Goal: Navigation & Orientation: Find specific page/section

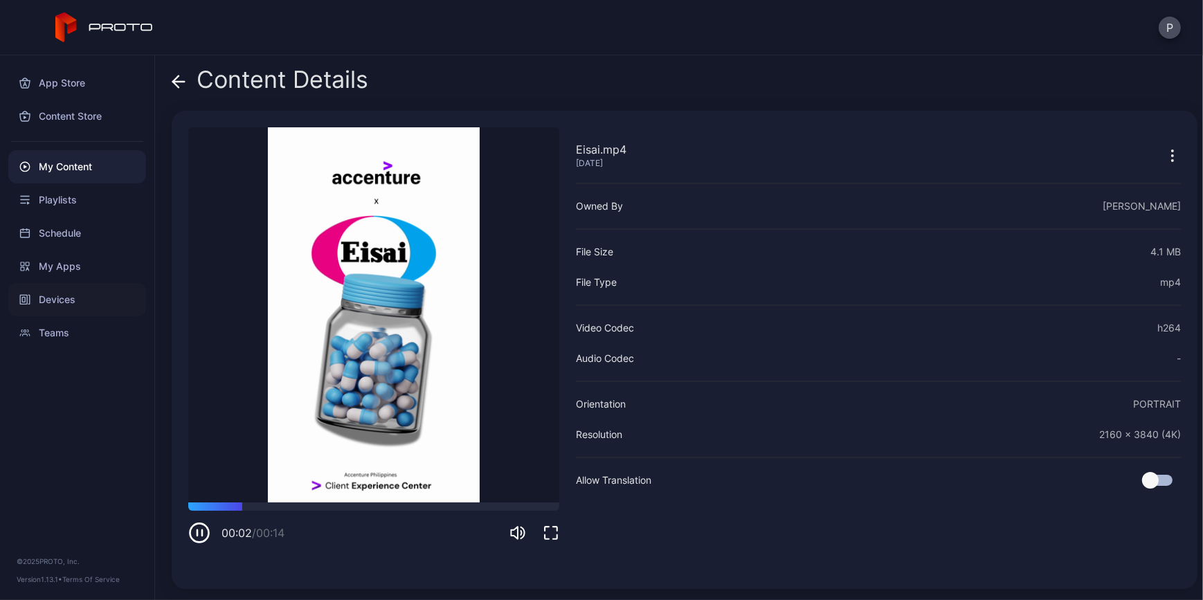
click at [71, 311] on div "Devices" at bounding box center [77, 299] width 138 height 33
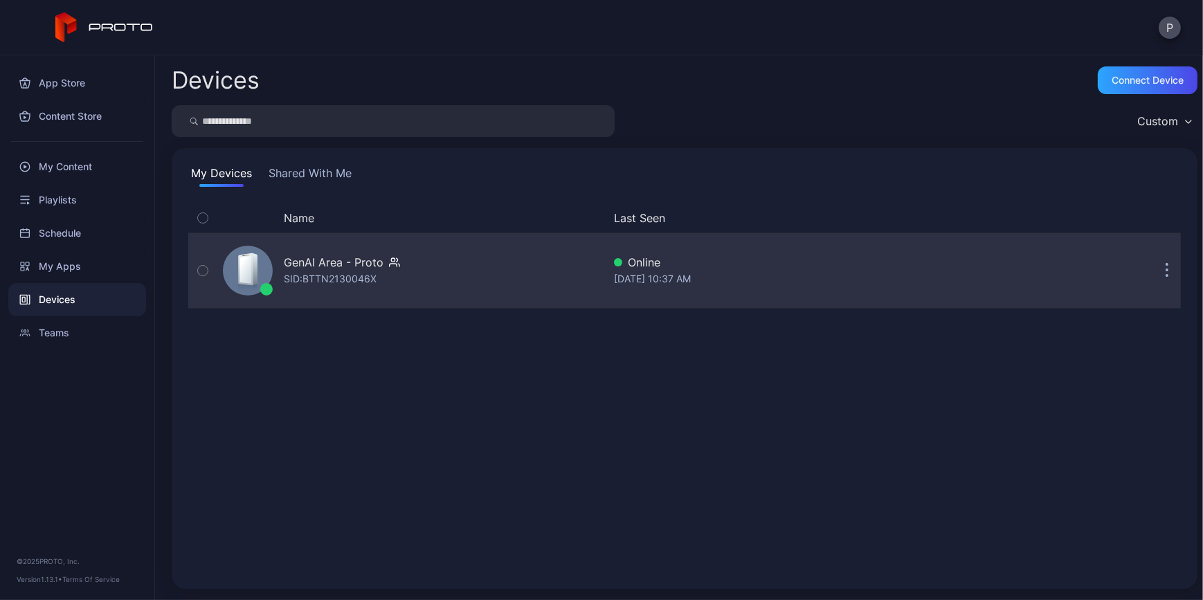
click at [471, 255] on div "GenAI Area - Proto SID: BTTN2130046X" at bounding box center [410, 270] width 386 height 69
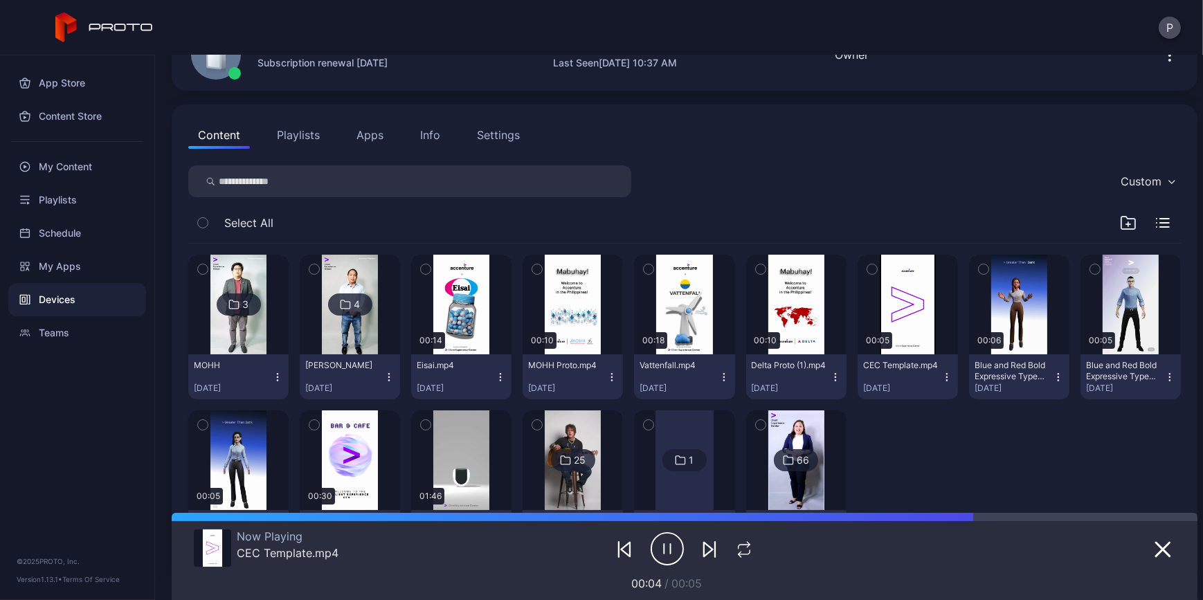
scroll to position [125, 0]
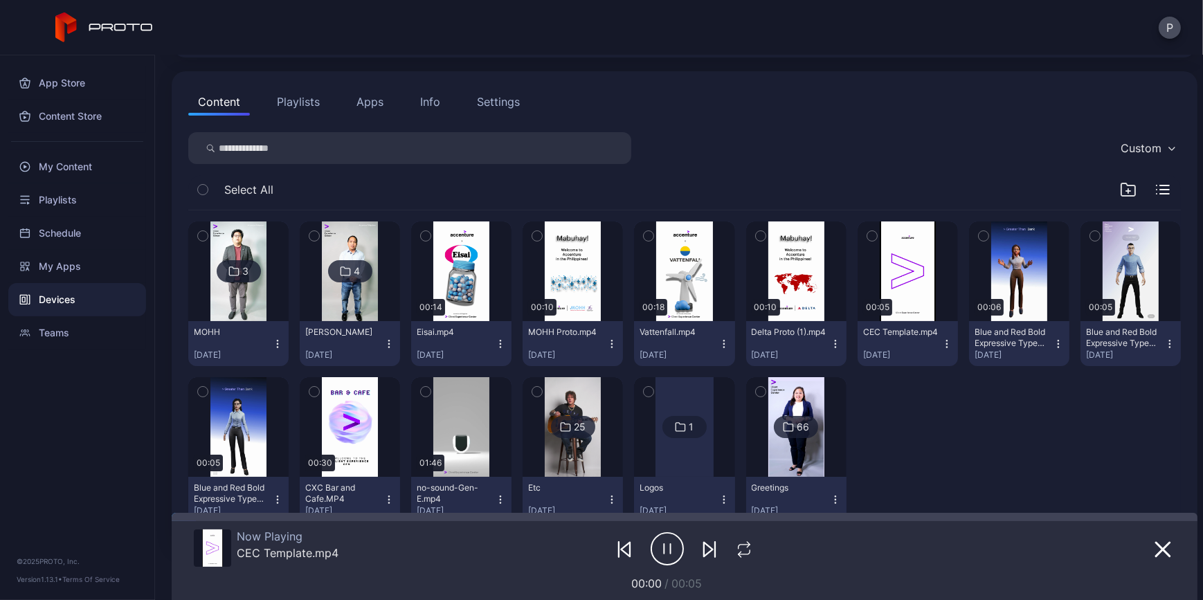
click at [552, 228] on button "button" at bounding box center [537, 236] width 29 height 29
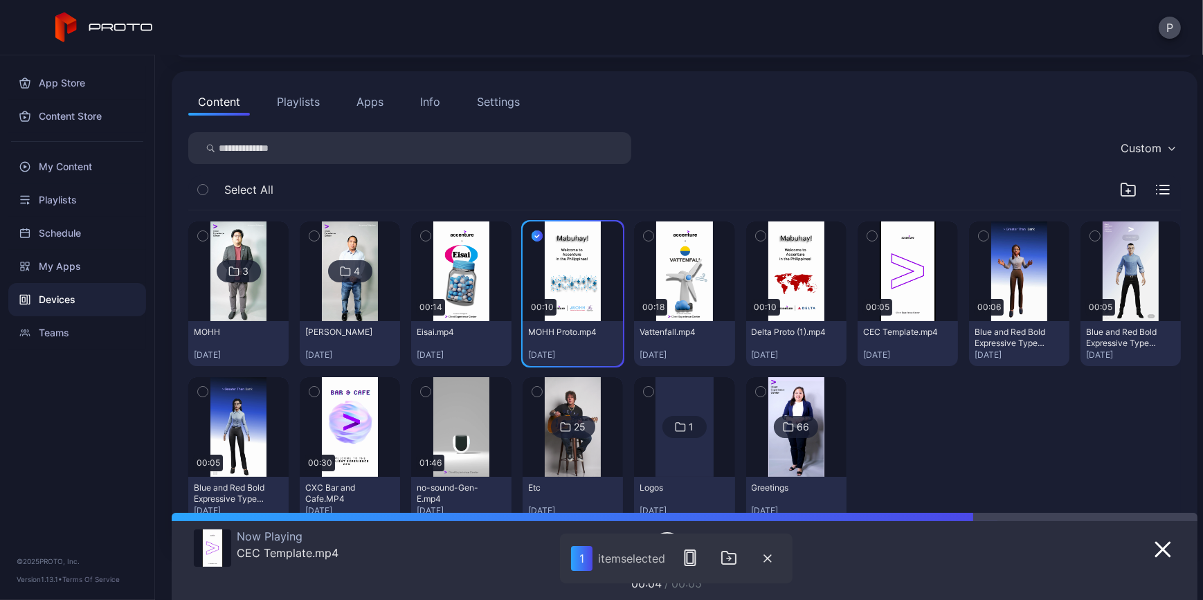
click at [654, 239] on icon "button" at bounding box center [649, 235] width 10 height 15
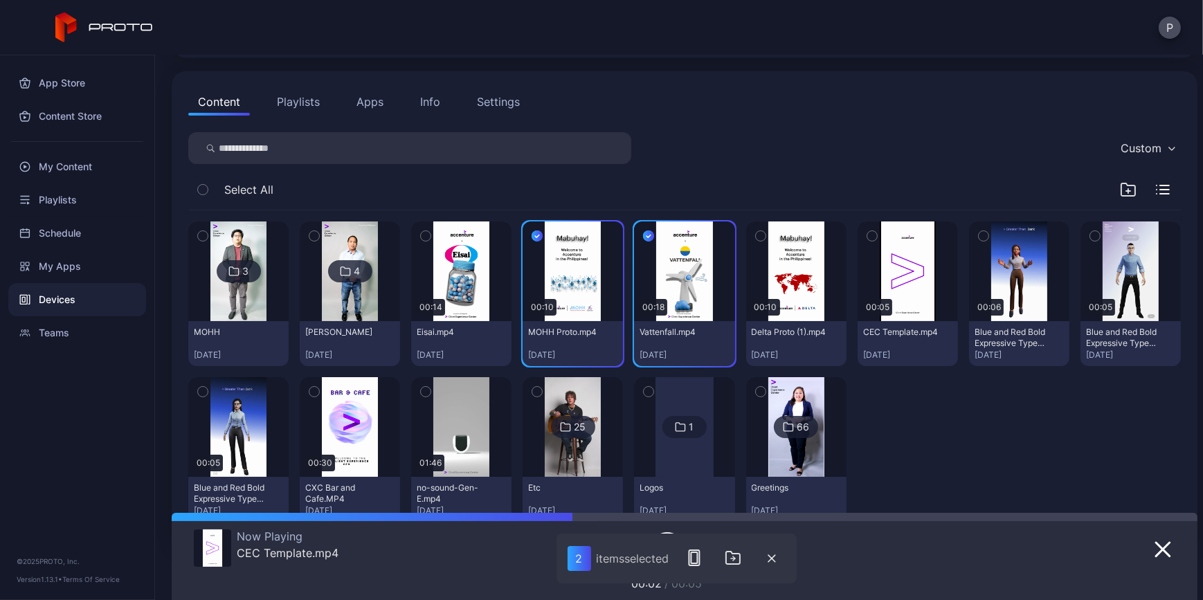
click at [766, 228] on icon "button" at bounding box center [761, 235] width 10 height 15
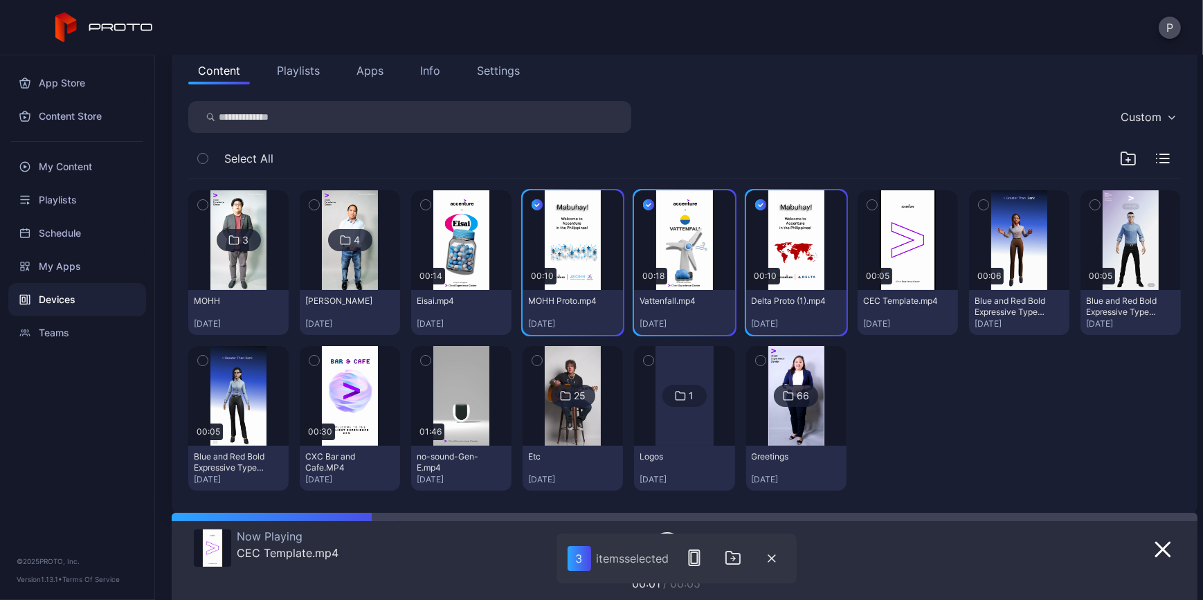
scroll to position [172, 0]
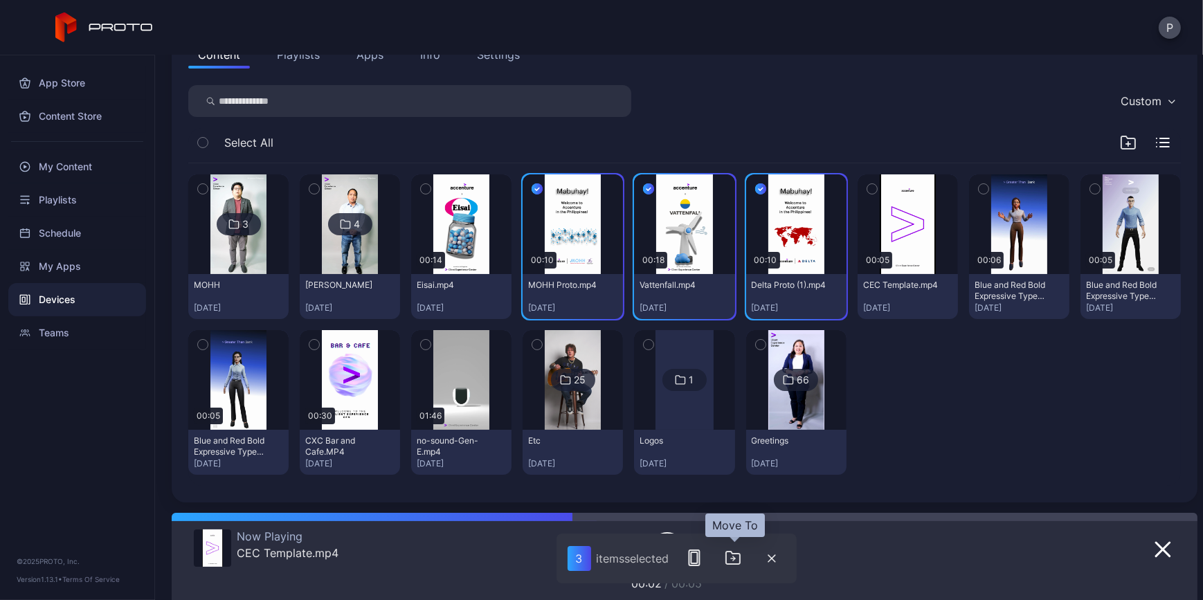
click at [735, 566] on icon "button" at bounding box center [733, 558] width 17 height 17
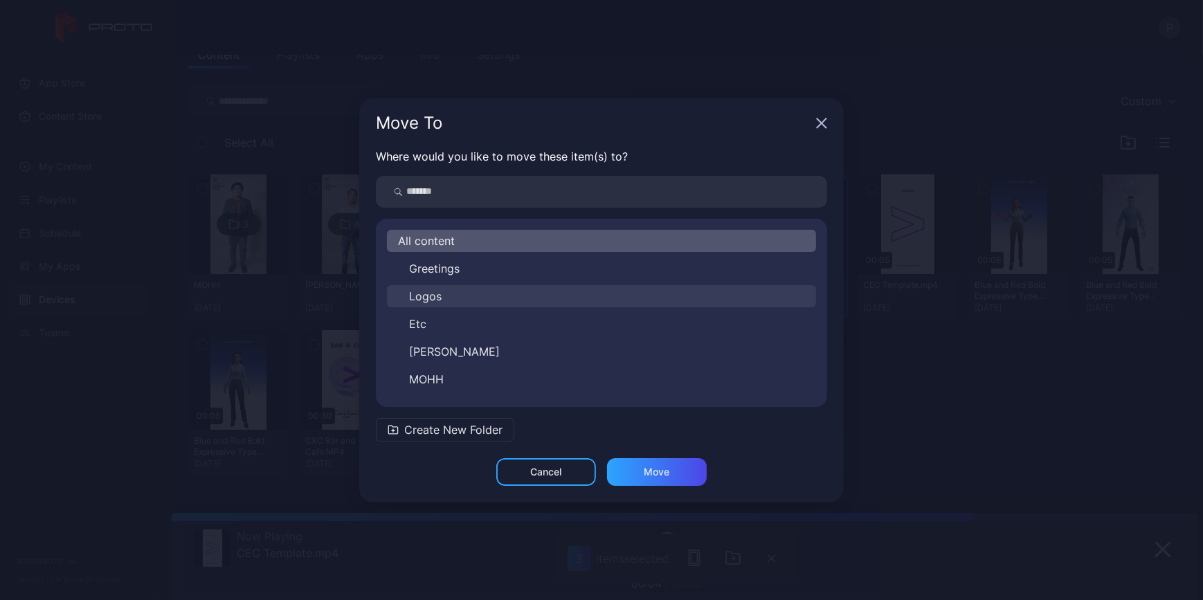
click at [468, 291] on button "Logos" at bounding box center [601, 296] width 429 height 22
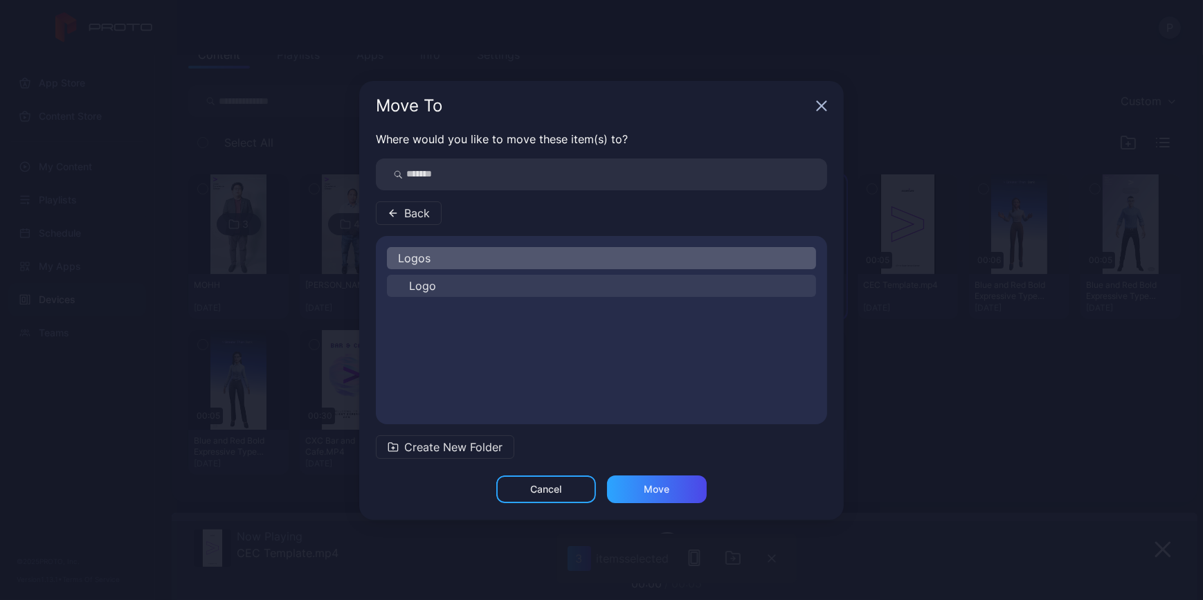
click at [481, 289] on button "Logo" at bounding box center [601, 286] width 429 height 22
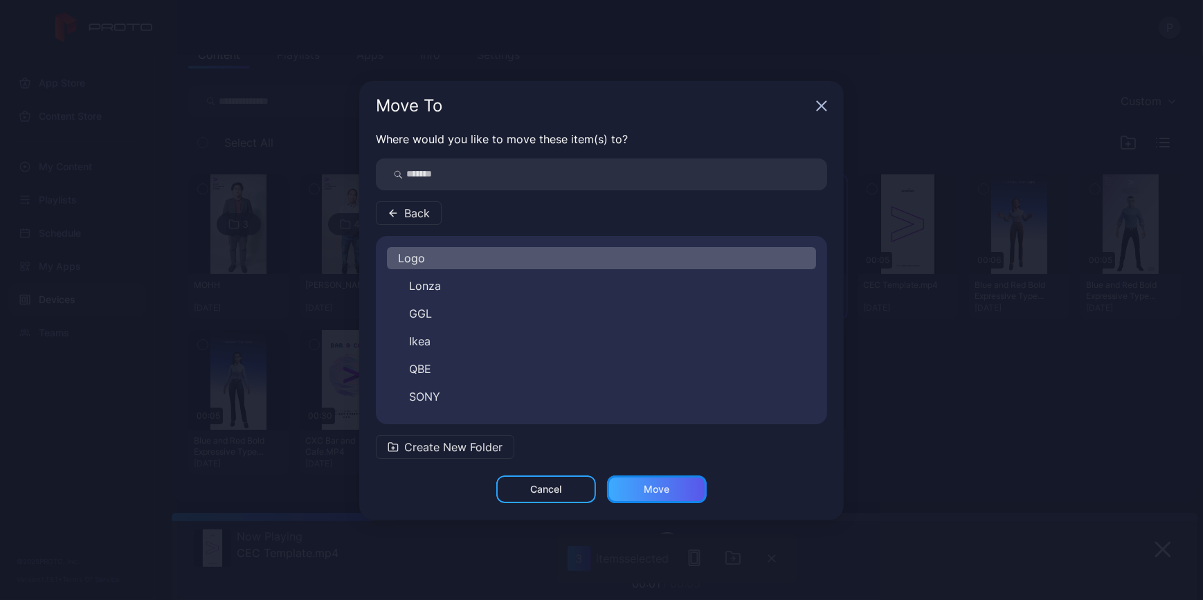
click at [642, 484] on div "Move" at bounding box center [657, 490] width 100 height 28
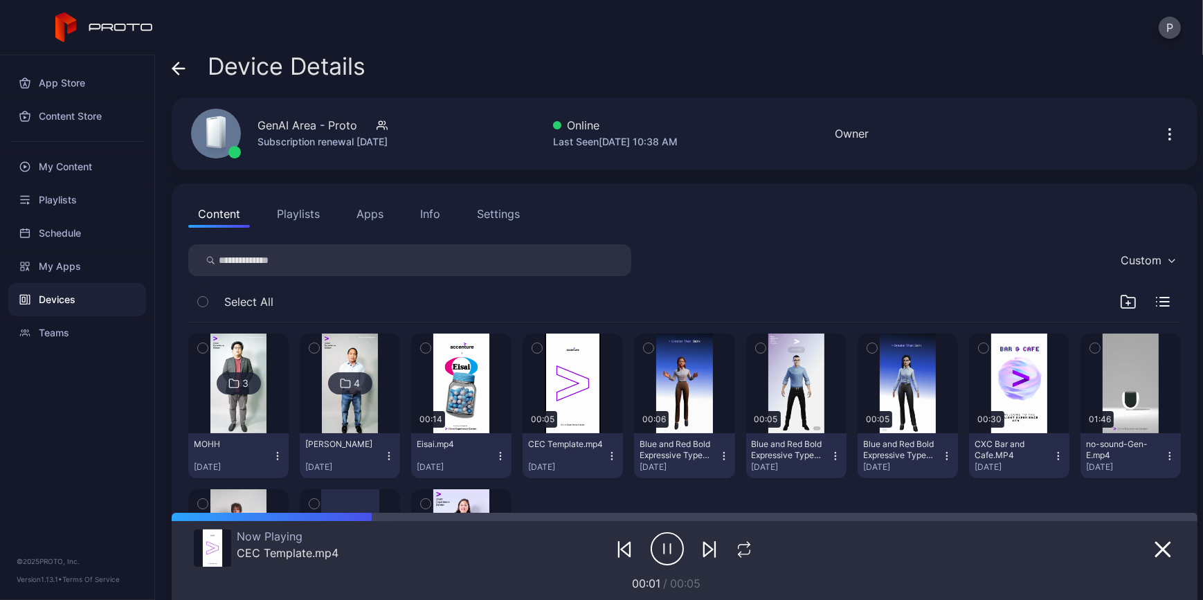
scroll to position [0, 0]
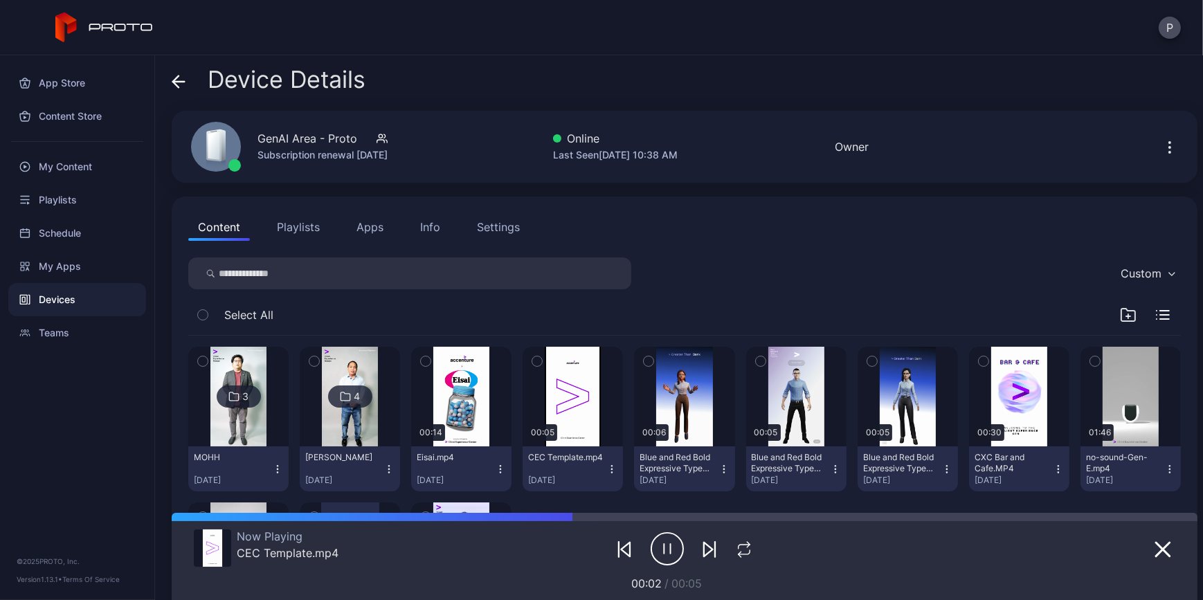
click at [184, 84] on icon at bounding box center [179, 82] width 14 height 14
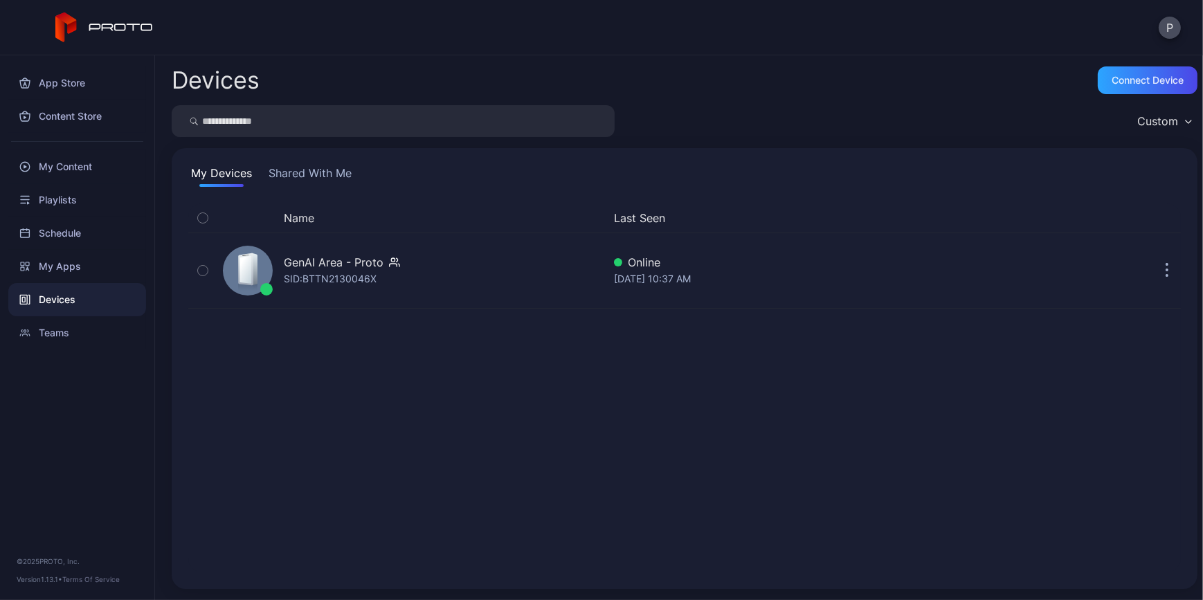
click at [323, 174] on button "Shared With Me" at bounding box center [310, 176] width 89 height 22
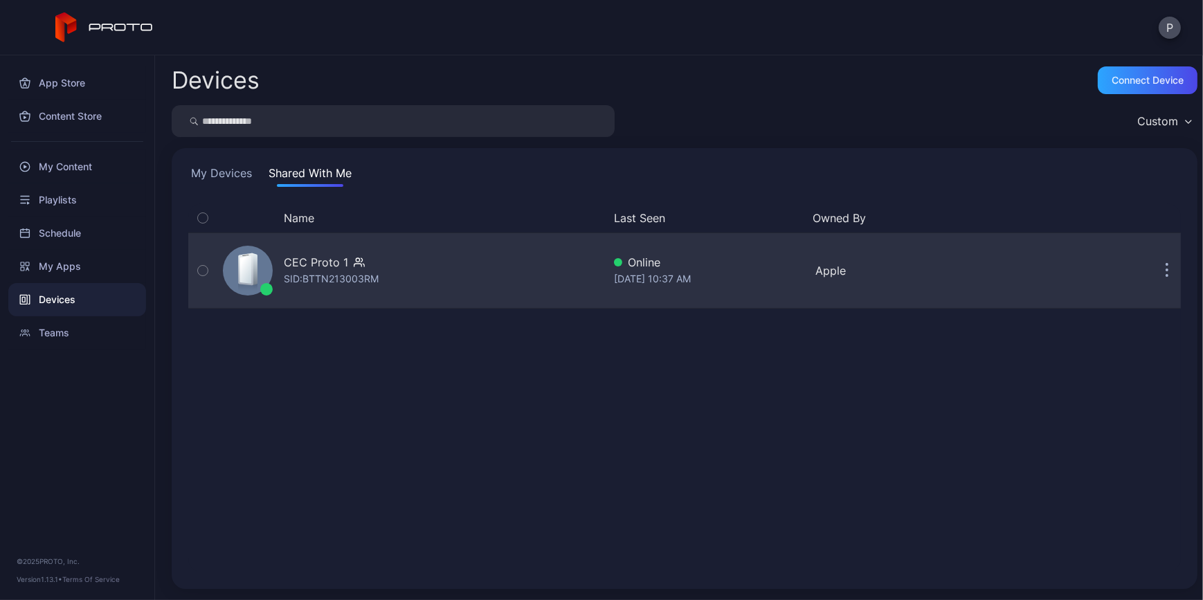
click at [492, 271] on div "CEC Proto 1 SID: BTTN213003RM" at bounding box center [410, 270] width 386 height 69
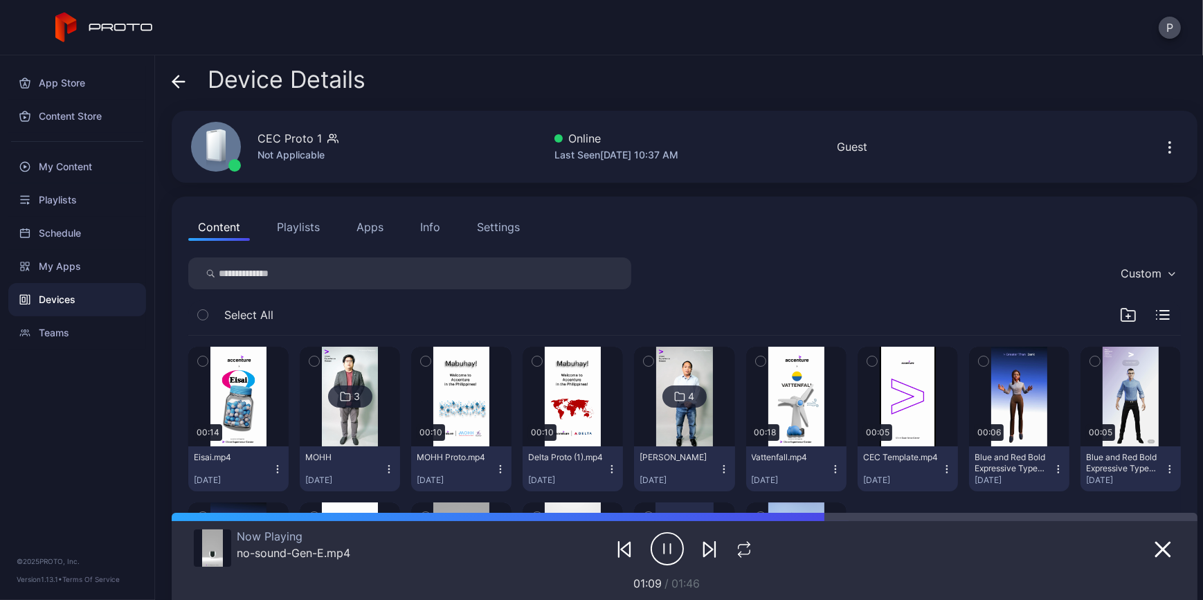
click at [319, 354] on icon "button" at bounding box center [314, 361] width 10 height 15
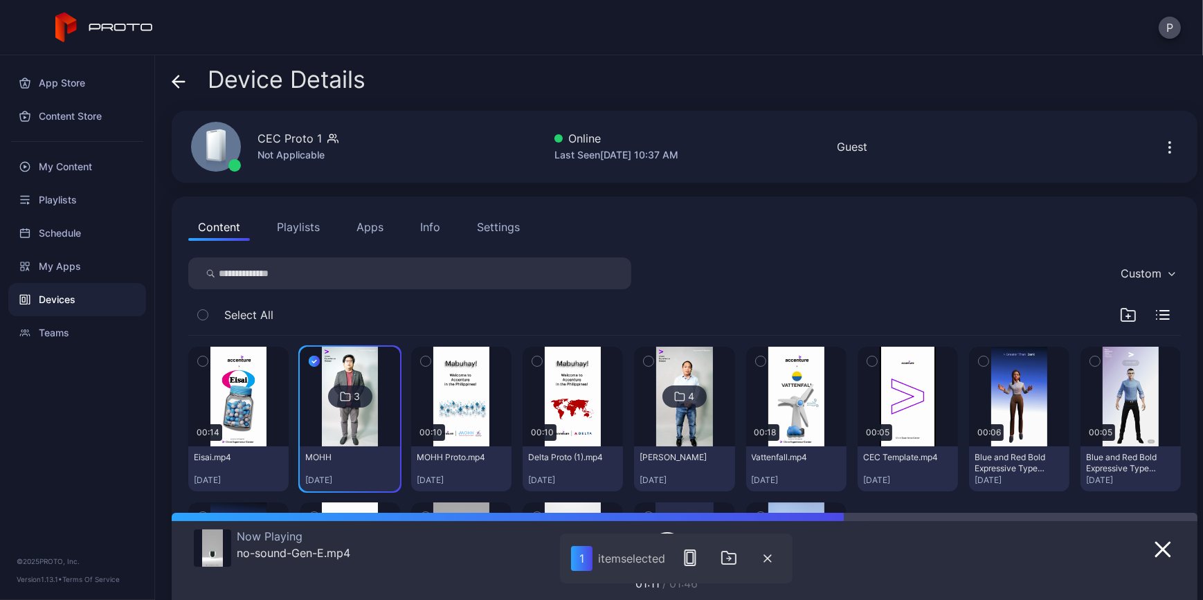
click at [431, 359] on icon "button" at bounding box center [426, 361] width 10 height 15
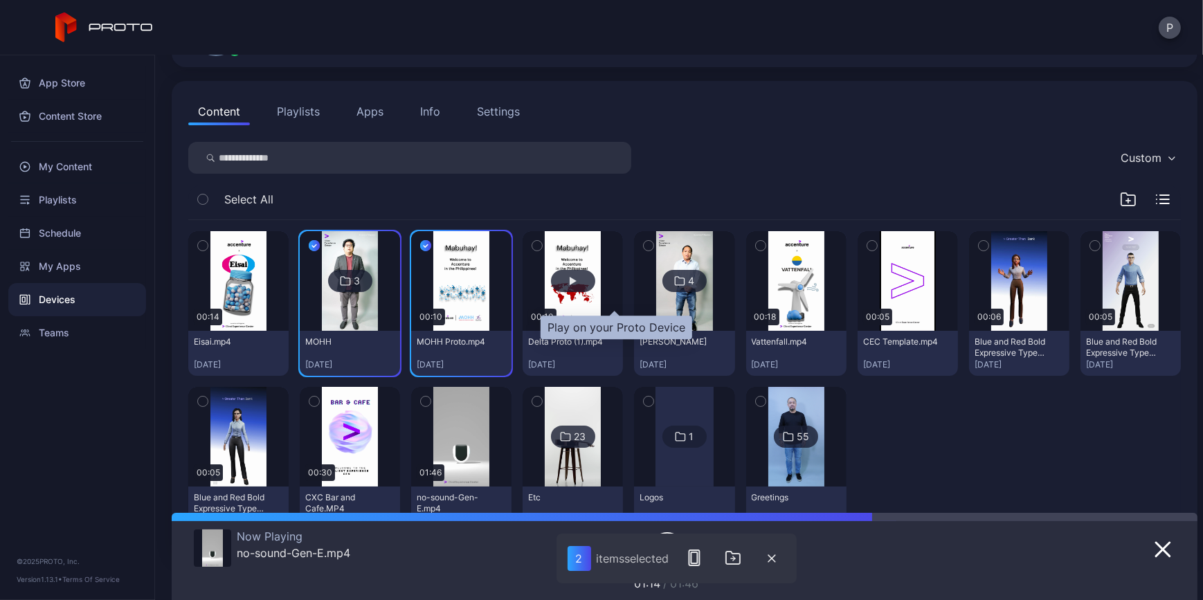
scroll to position [125, 0]
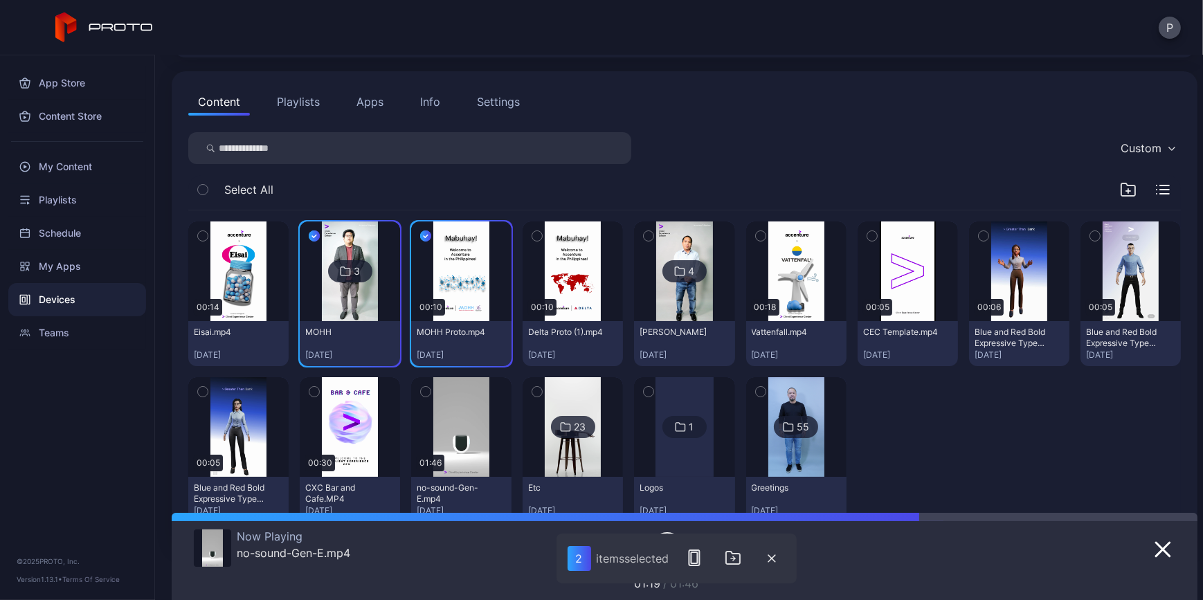
click at [320, 240] on icon "button" at bounding box center [314, 235] width 11 height 15
click at [539, 235] on icon "button" at bounding box center [537, 236] width 3 height 2
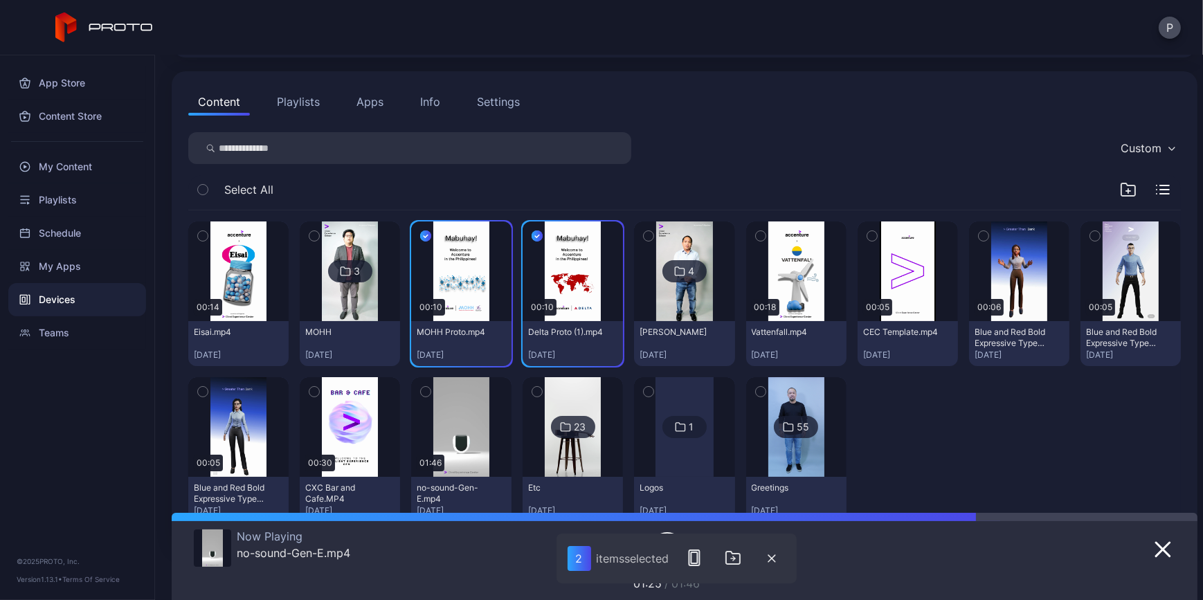
click at [775, 228] on button "button" at bounding box center [760, 236] width 29 height 29
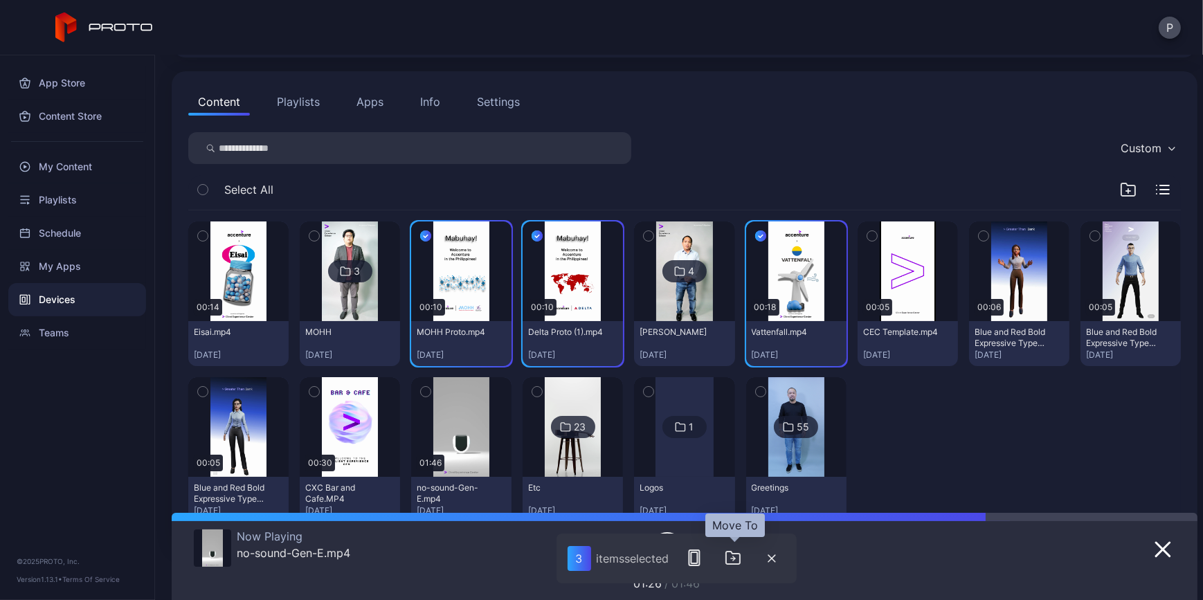
click at [734, 553] on icon "button" at bounding box center [733, 558] width 14 height 12
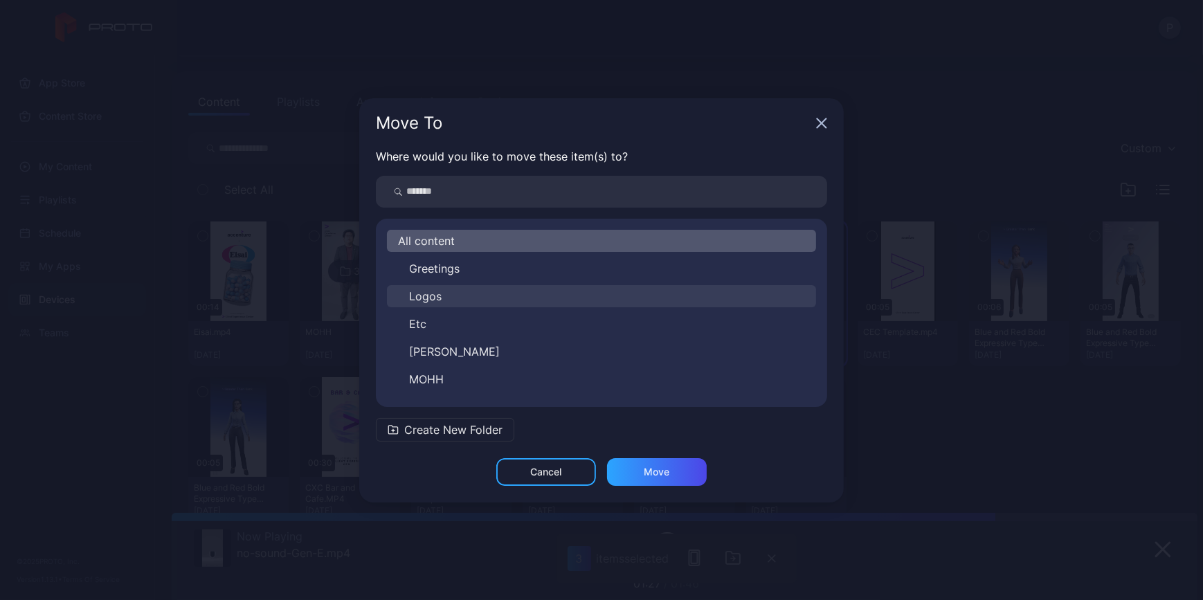
click at [547, 297] on button "Logos" at bounding box center [601, 296] width 429 height 22
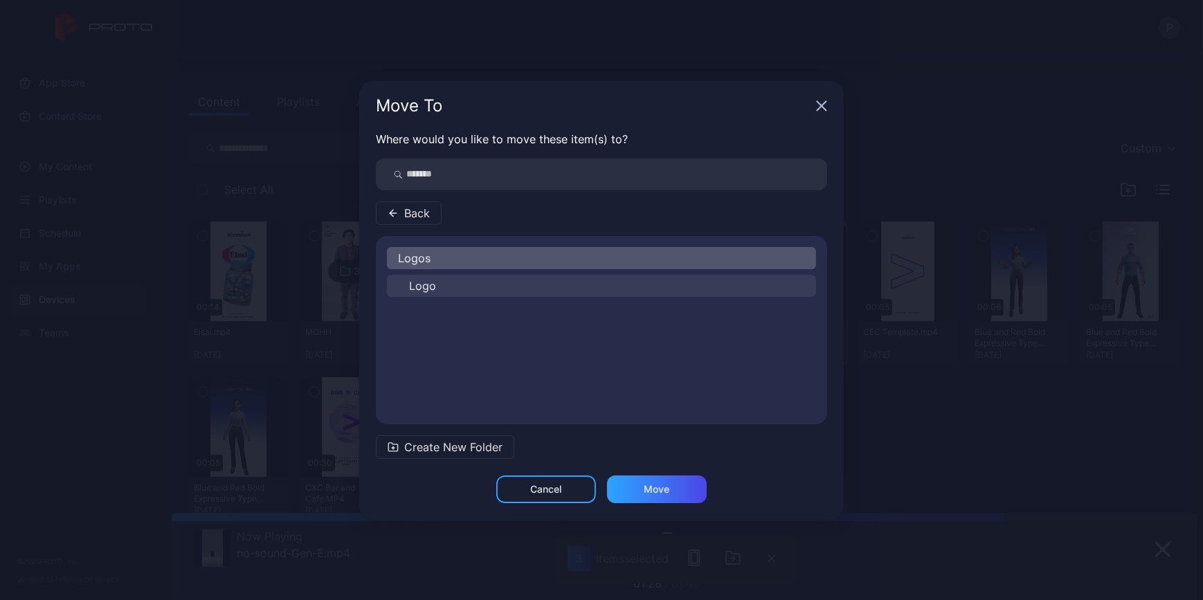
click at [545, 280] on button "Logo" at bounding box center [601, 286] width 429 height 22
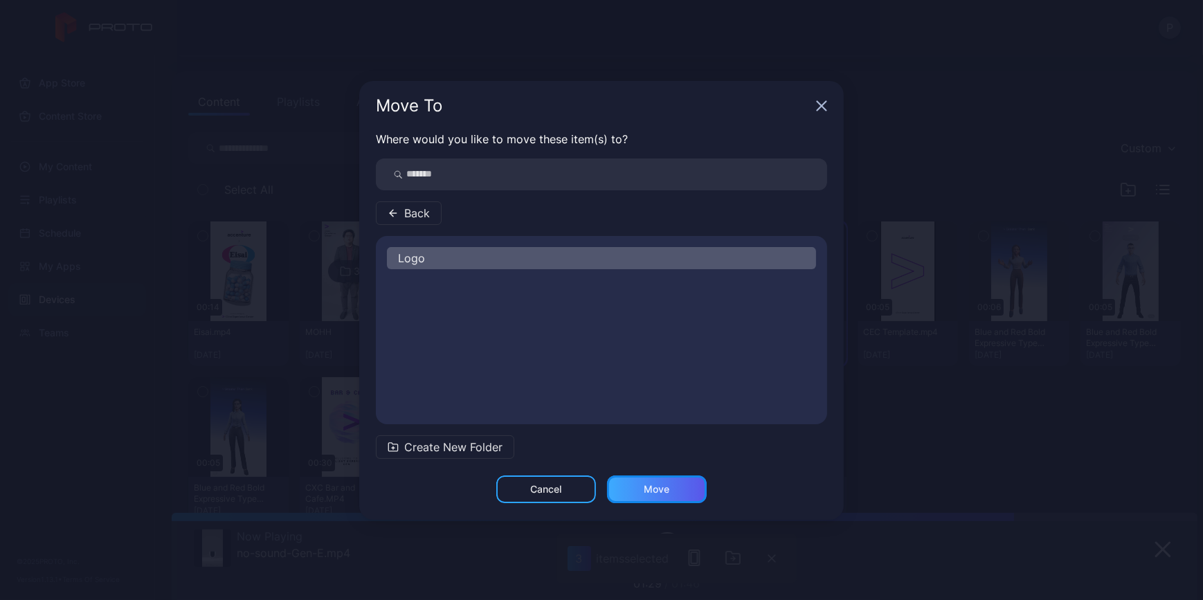
click at [658, 498] on div "Move" at bounding box center [657, 490] width 100 height 28
